Goal: Task Accomplishment & Management: Manage account settings

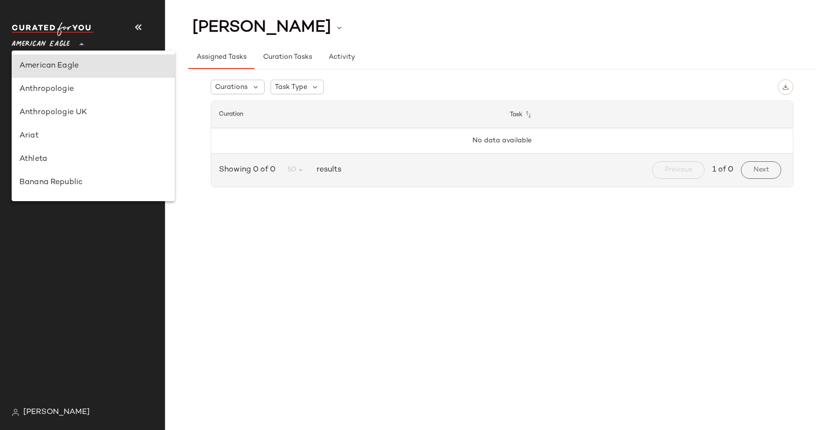
click at [63, 40] on span "American Eagle" at bounding box center [41, 41] width 58 height 17
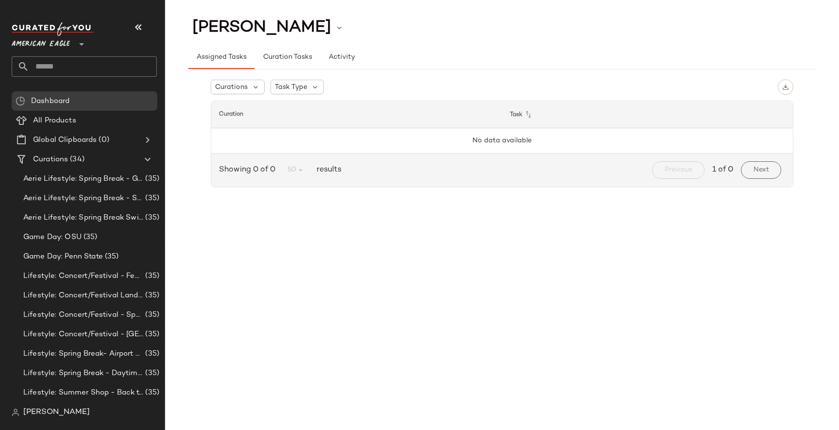
click at [50, 407] on span "[PERSON_NAME]" at bounding box center [56, 412] width 67 height 12
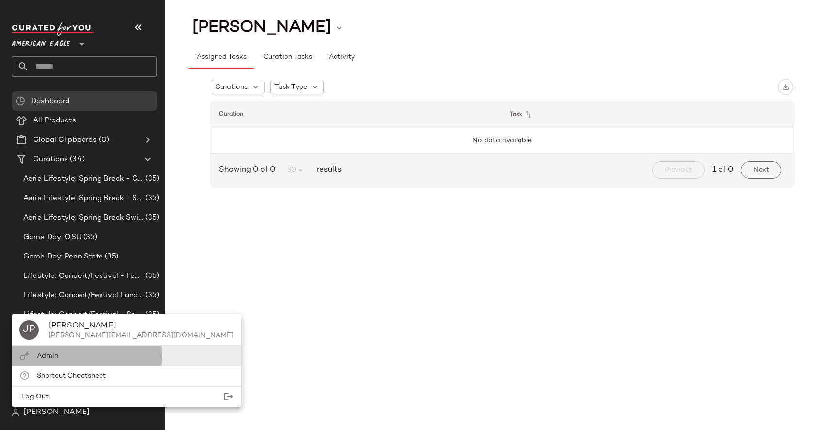
click at [71, 352] on div "Admin" at bounding box center [127, 356] width 230 height 20
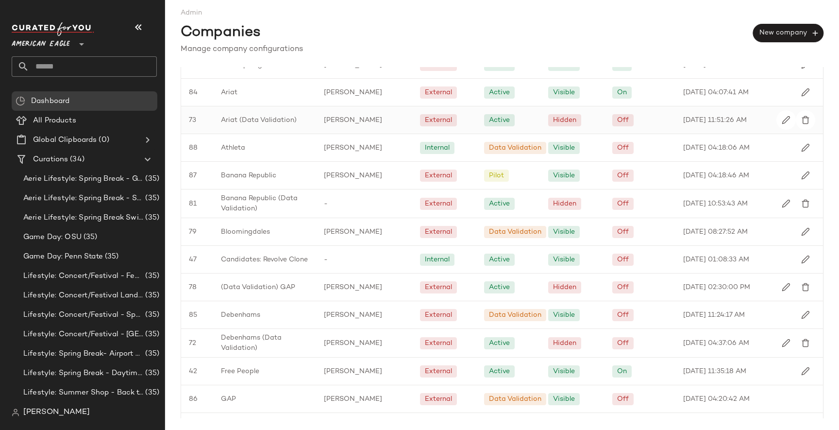
scroll to position [104, 0]
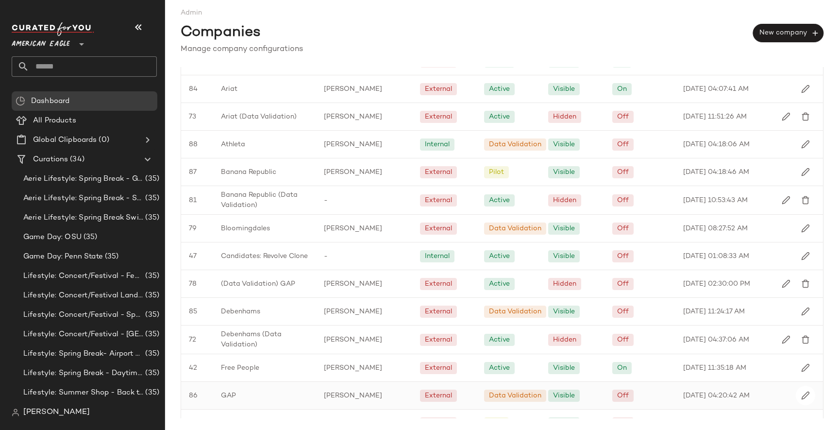
click at [239, 394] on div "GAP" at bounding box center [264, 395] width 103 height 27
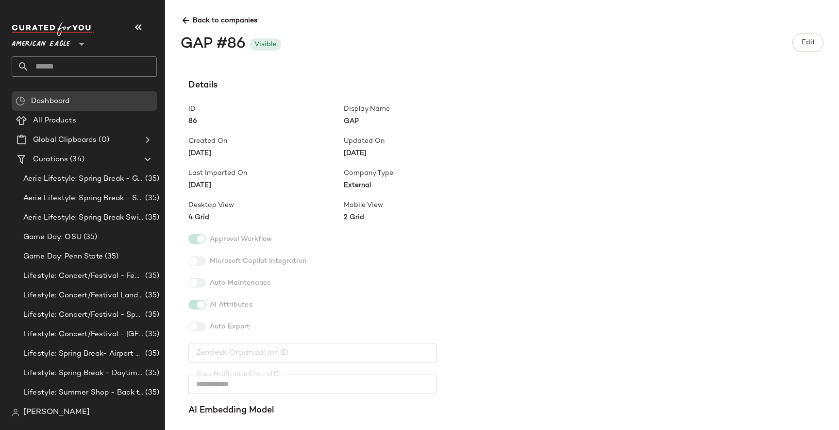
scroll to position [299, 0]
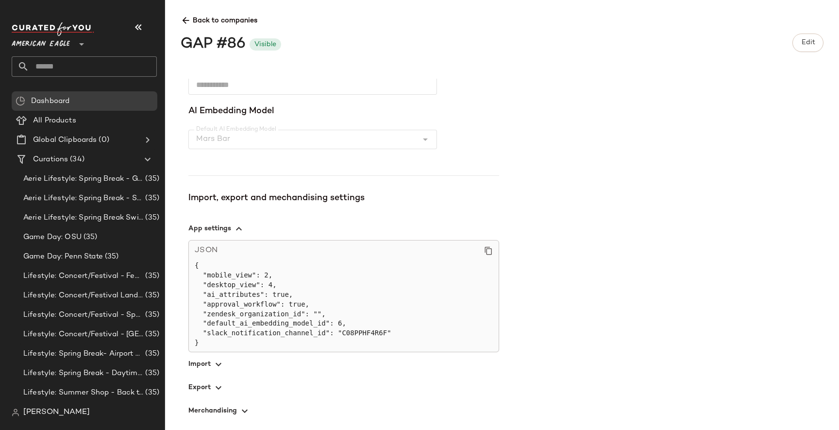
click at [217, 393] on span "button" at bounding box center [343, 386] width 311 height 23
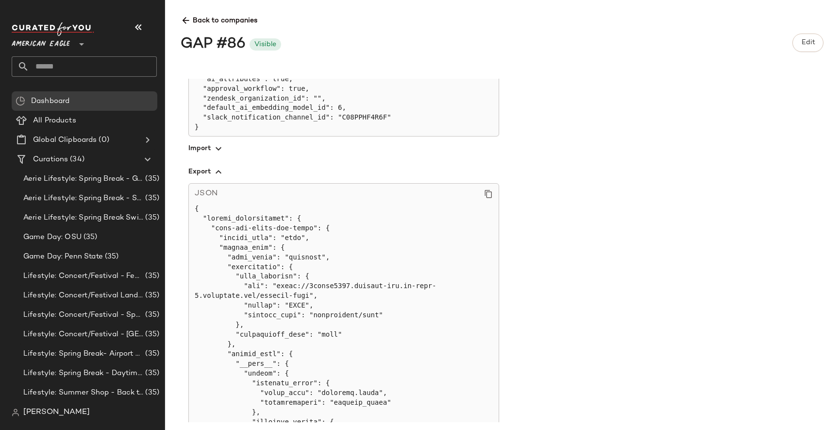
scroll to position [512, 0]
click at [489, 198] on icon at bounding box center [488, 196] width 9 height 9
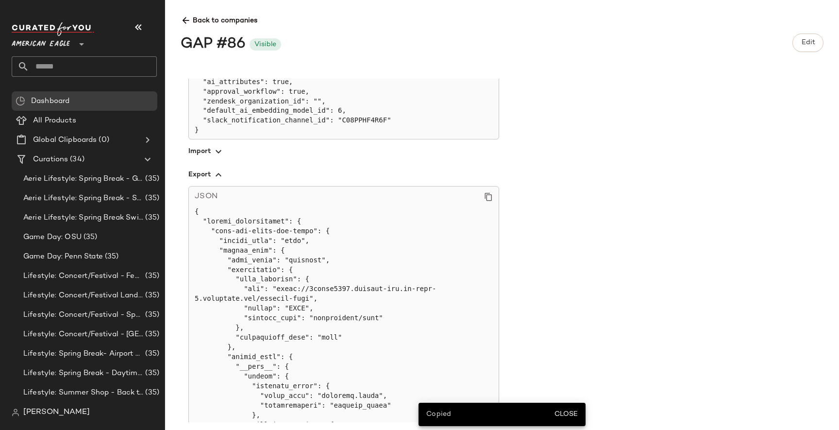
click at [183, 20] on icon at bounding box center [186, 21] width 10 height 10
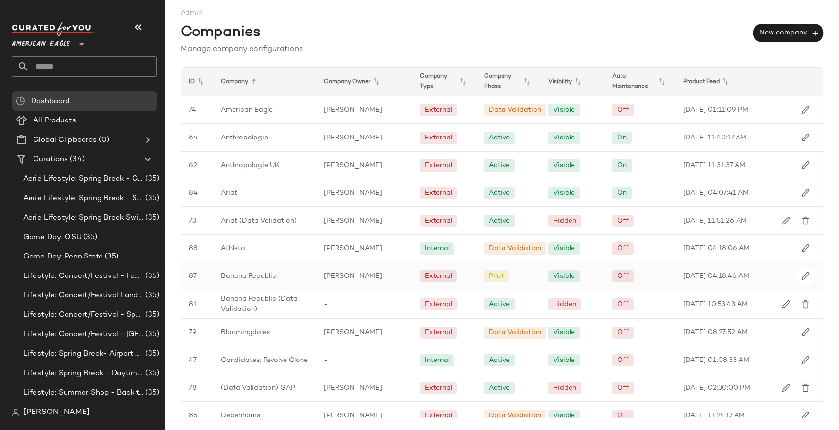
click at [229, 272] on span "Banana Republic" at bounding box center [248, 276] width 55 height 10
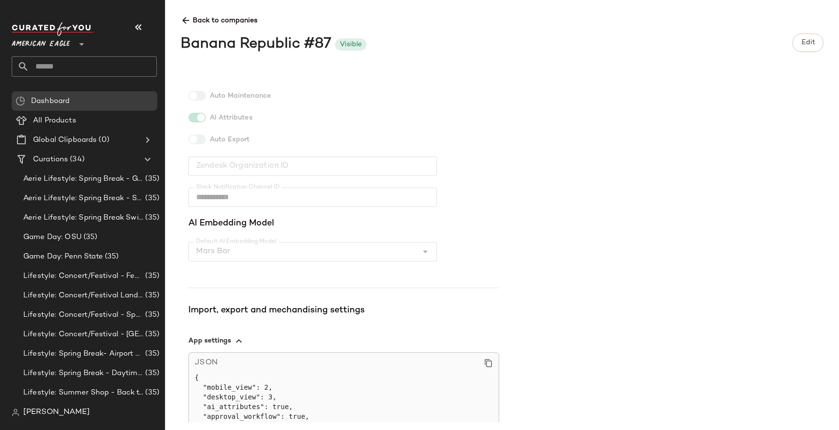
scroll to position [289, 0]
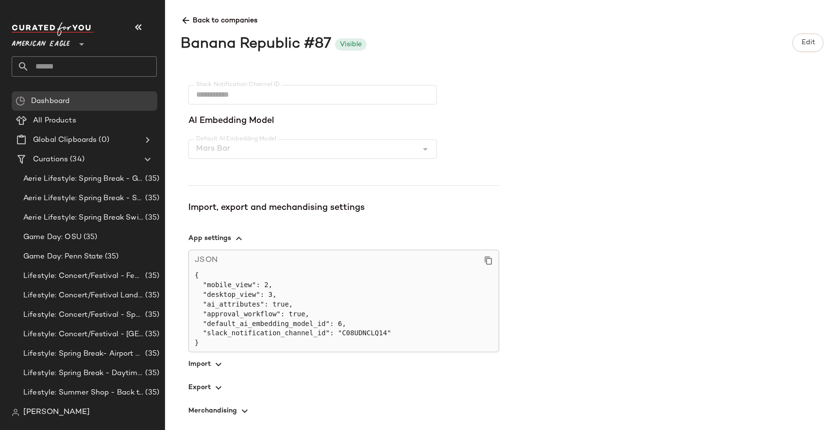
click at [215, 393] on icon "button" at bounding box center [219, 388] width 12 height 12
click at [819, 41] on button "Edit" at bounding box center [807, 42] width 31 height 18
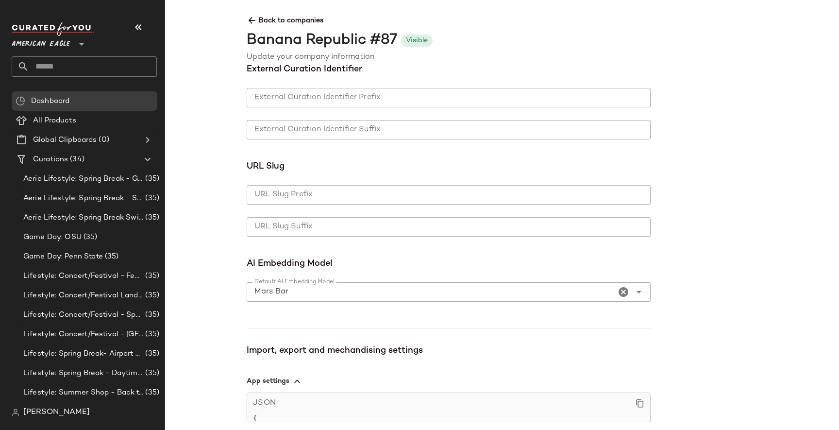
scroll to position [654, 0]
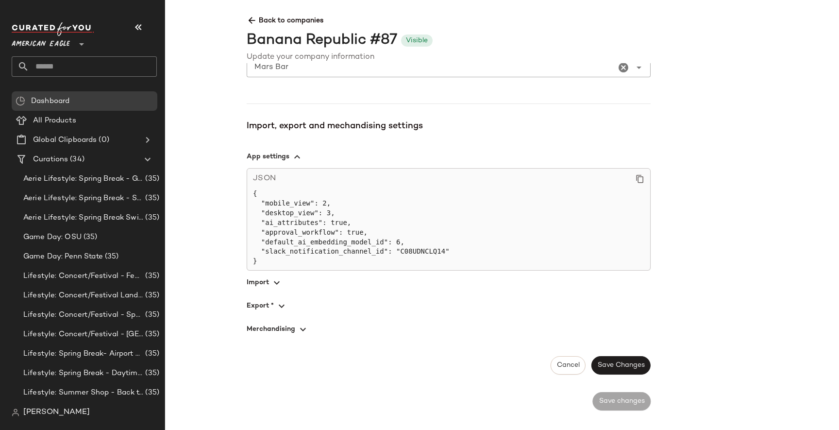
click at [271, 308] on span "button" at bounding box center [449, 305] width 404 height 23
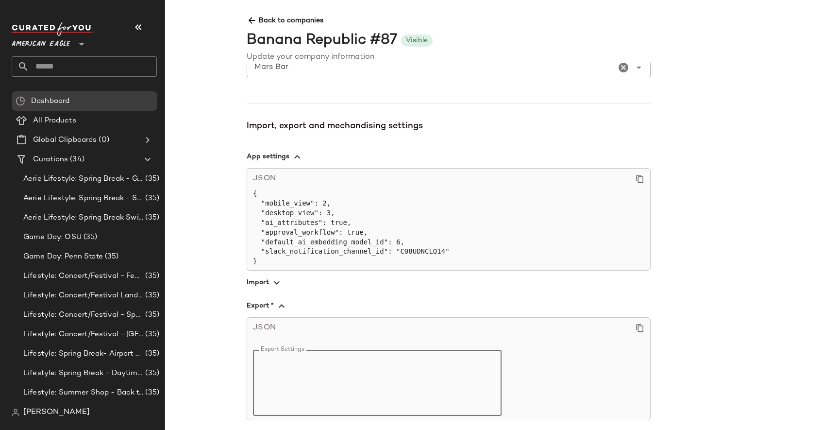
click at [278, 357] on textarea "Export Settings" at bounding box center [377, 383] width 249 height 66
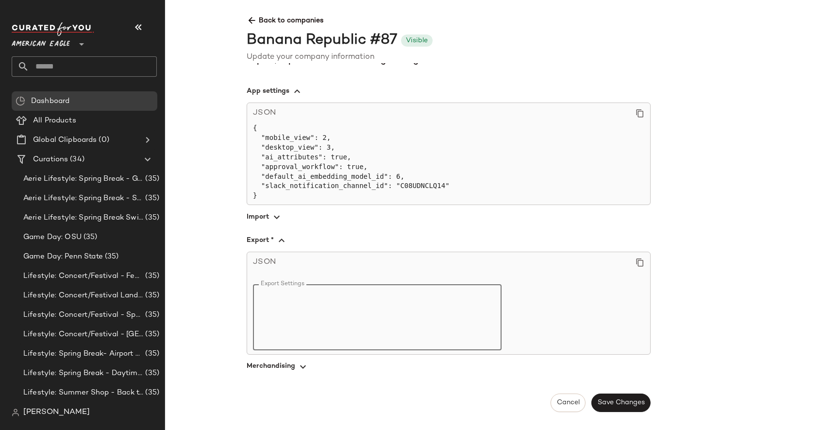
paste textarea "**********"
type textarea "**********"
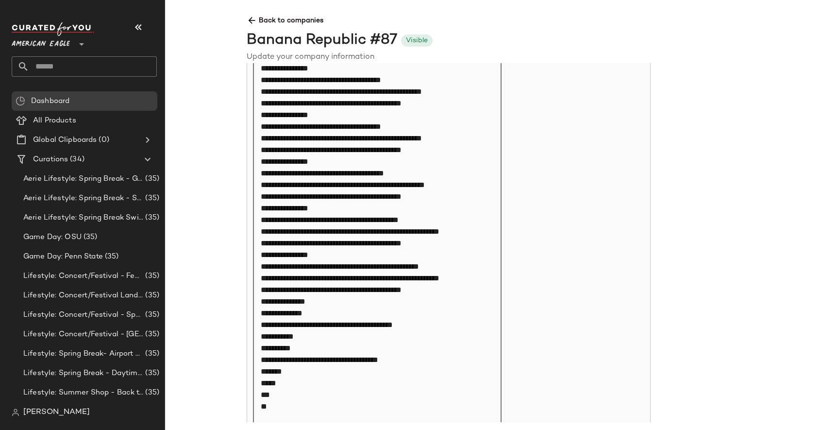
scroll to position [1770, 0]
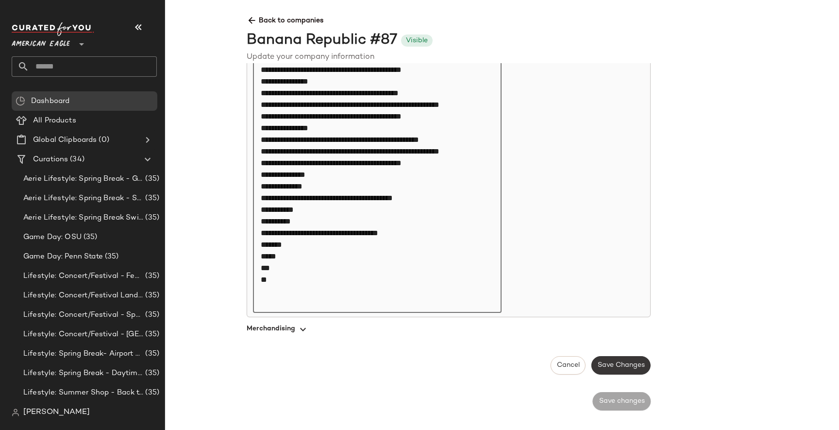
type textarea "**********"
click at [642, 362] on button "Save Changes" at bounding box center [620, 365] width 59 height 18
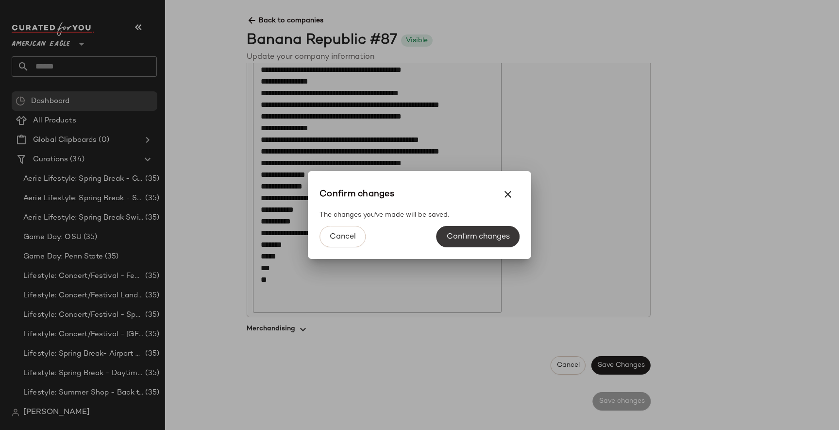
click at [475, 233] on span "Confirm changes" at bounding box center [478, 236] width 64 height 9
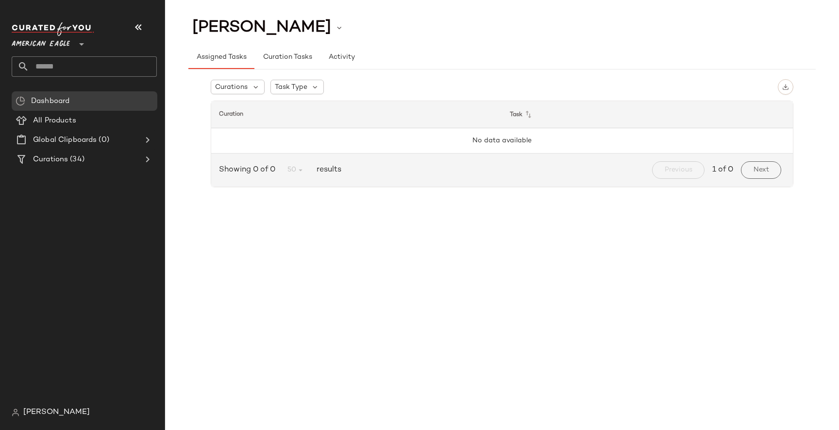
click at [44, 412] on span "[PERSON_NAME]" at bounding box center [56, 412] width 67 height 12
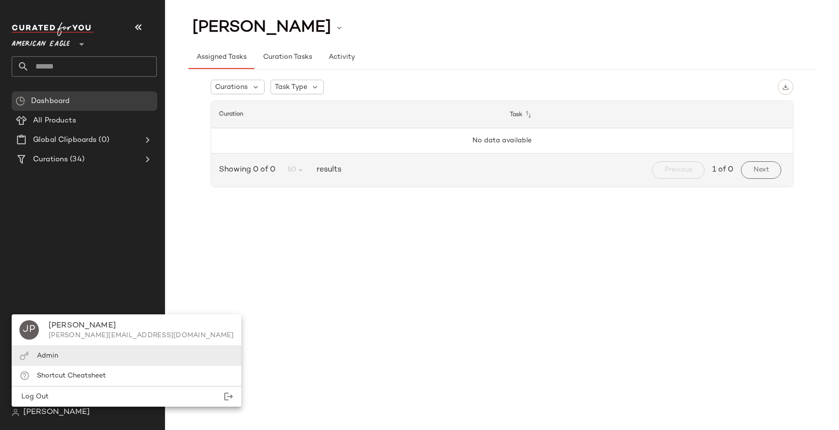
click at [64, 357] on div "Admin" at bounding box center [127, 356] width 230 height 20
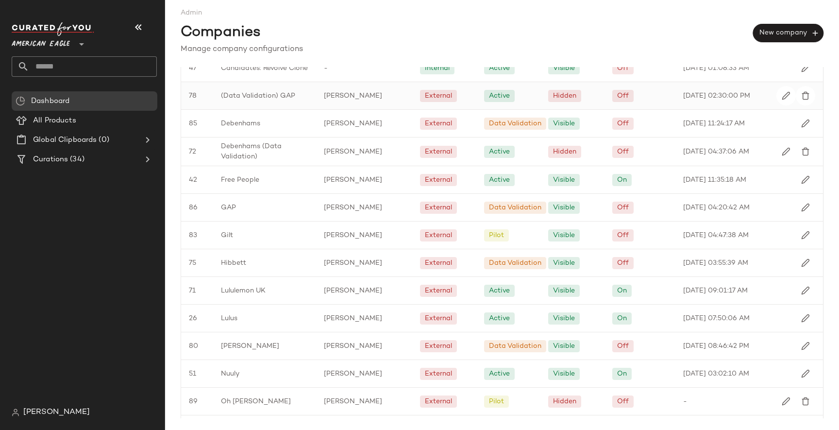
scroll to position [293, 0]
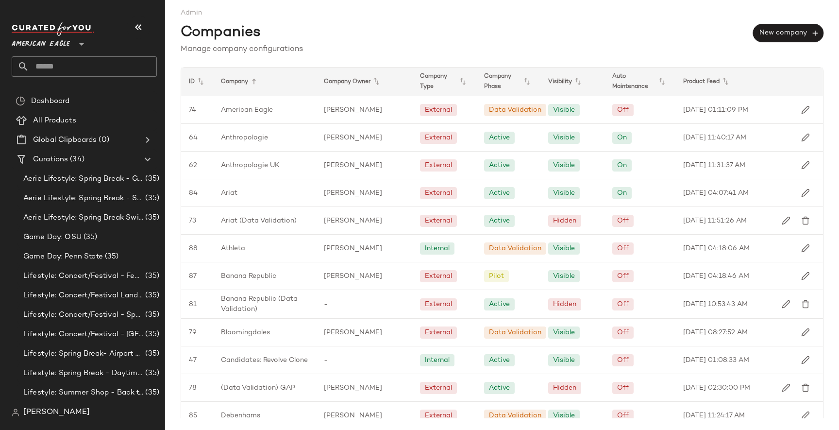
click at [81, 50] on icon at bounding box center [82, 44] width 12 height 12
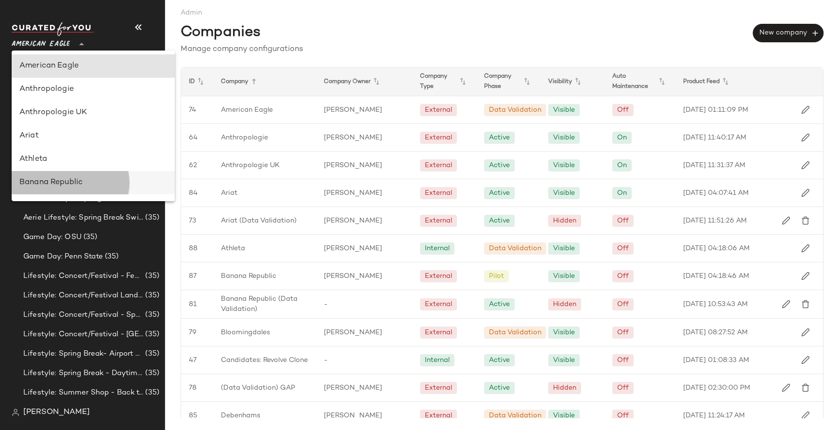
click at [41, 186] on div "Banana Republic" at bounding box center [93, 183] width 148 height 12
type input "**"
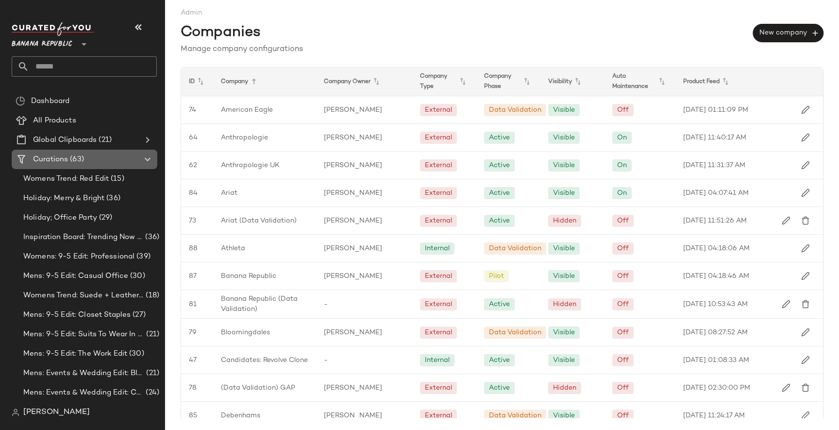
click at [53, 164] on span "Curations" at bounding box center [50, 159] width 35 height 11
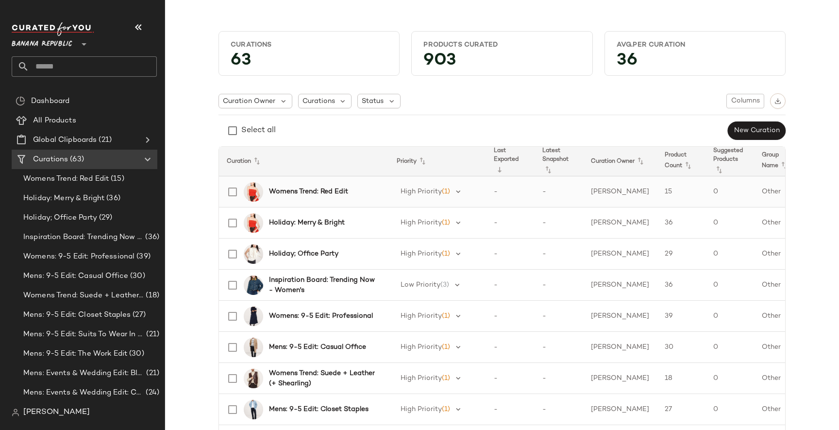
click at [315, 190] on b "Womens Trend: Red Edit" at bounding box center [308, 191] width 79 height 10
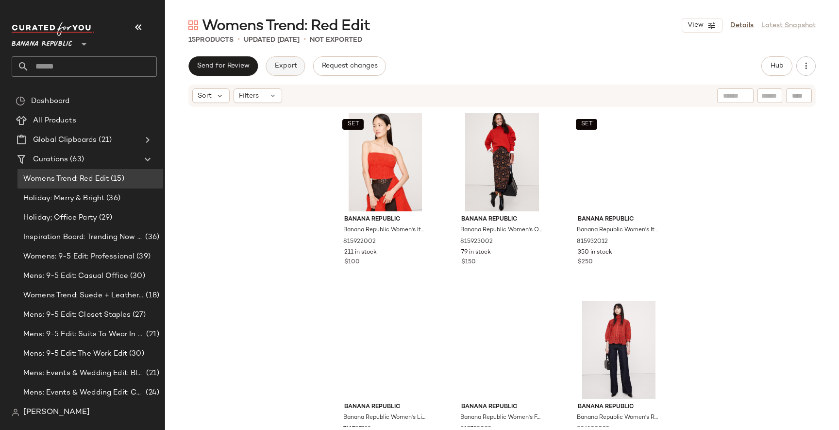
click at [293, 72] on button "Export" at bounding box center [285, 65] width 39 height 19
